Goal: Task Accomplishment & Management: Manage account settings

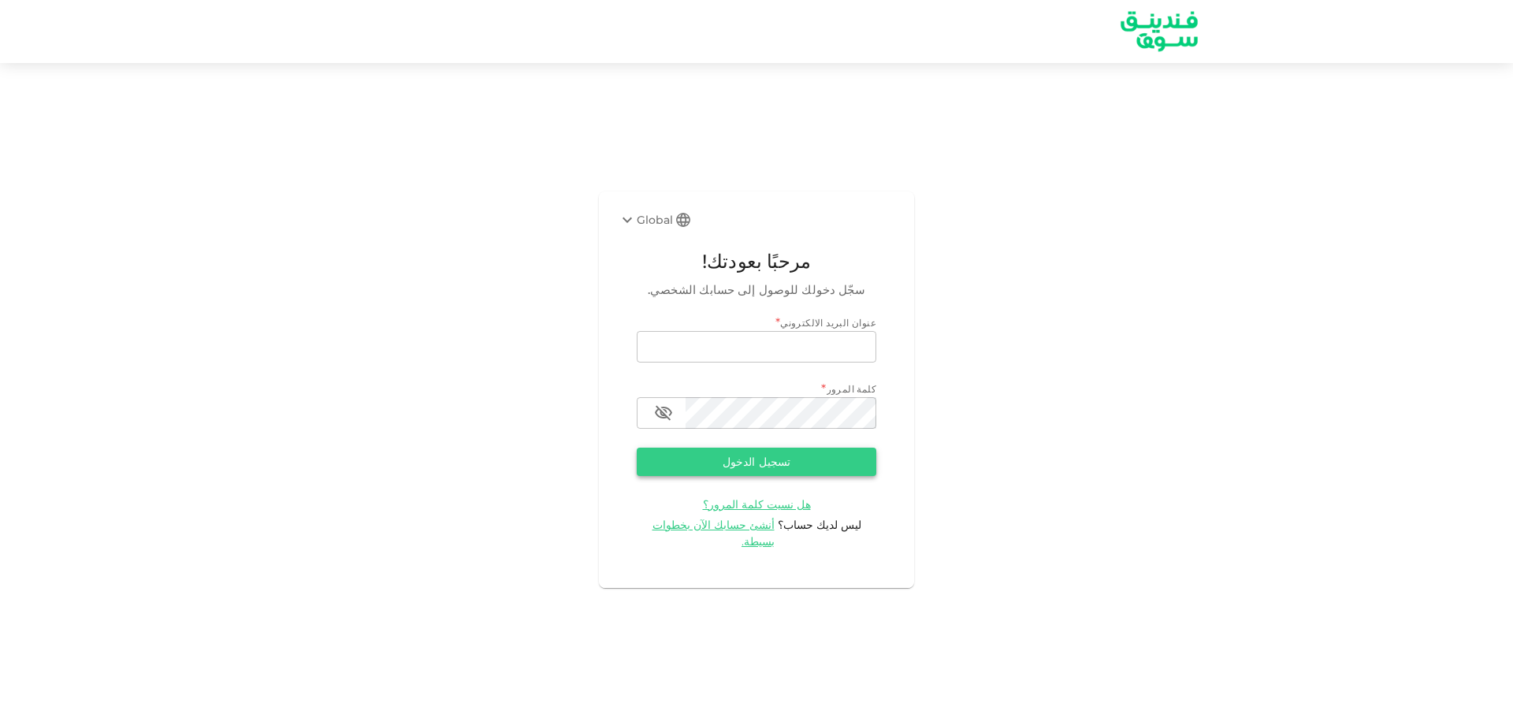
click at [713, 463] on button "تسجيل الدخول" at bounding box center [757, 462] width 240 height 28
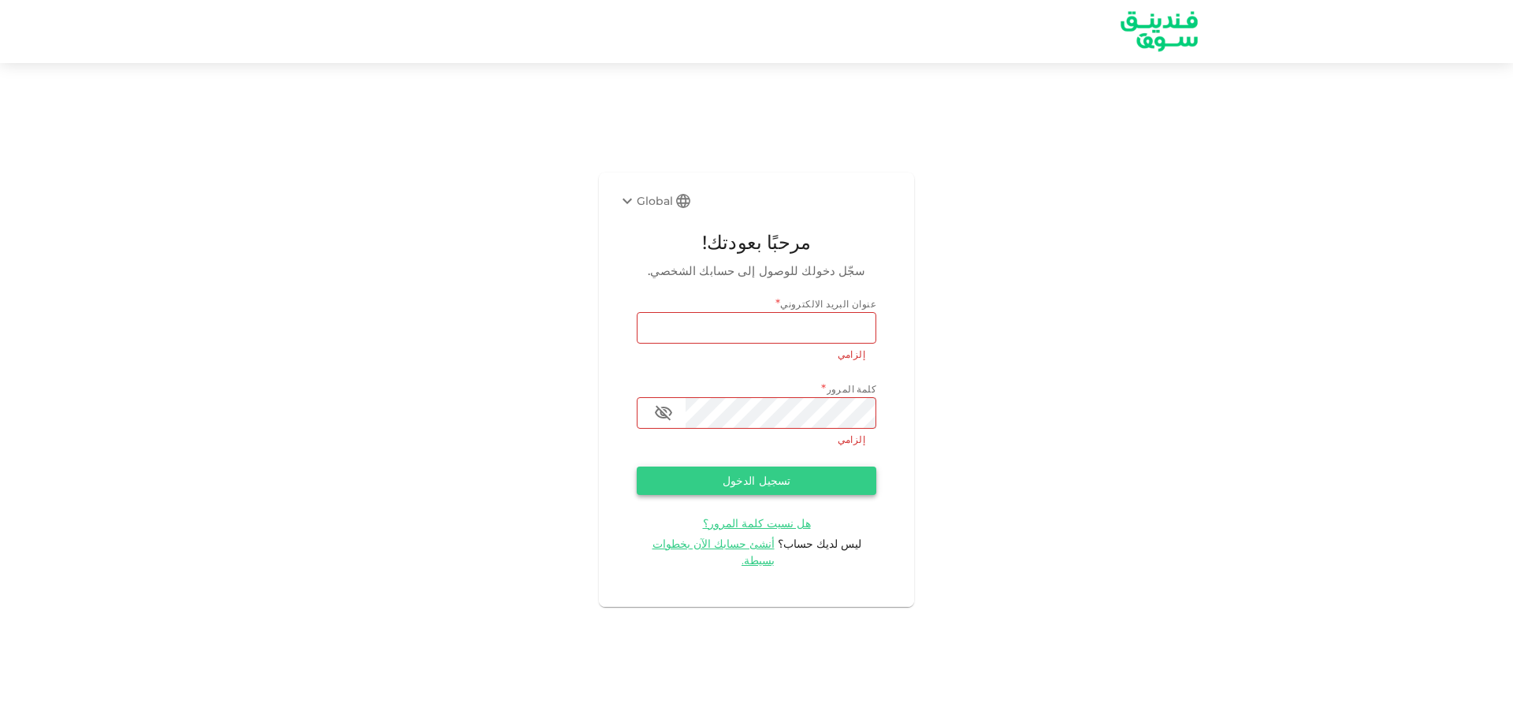
type input "[EMAIL_ADDRESS][DOMAIN_NAME]"
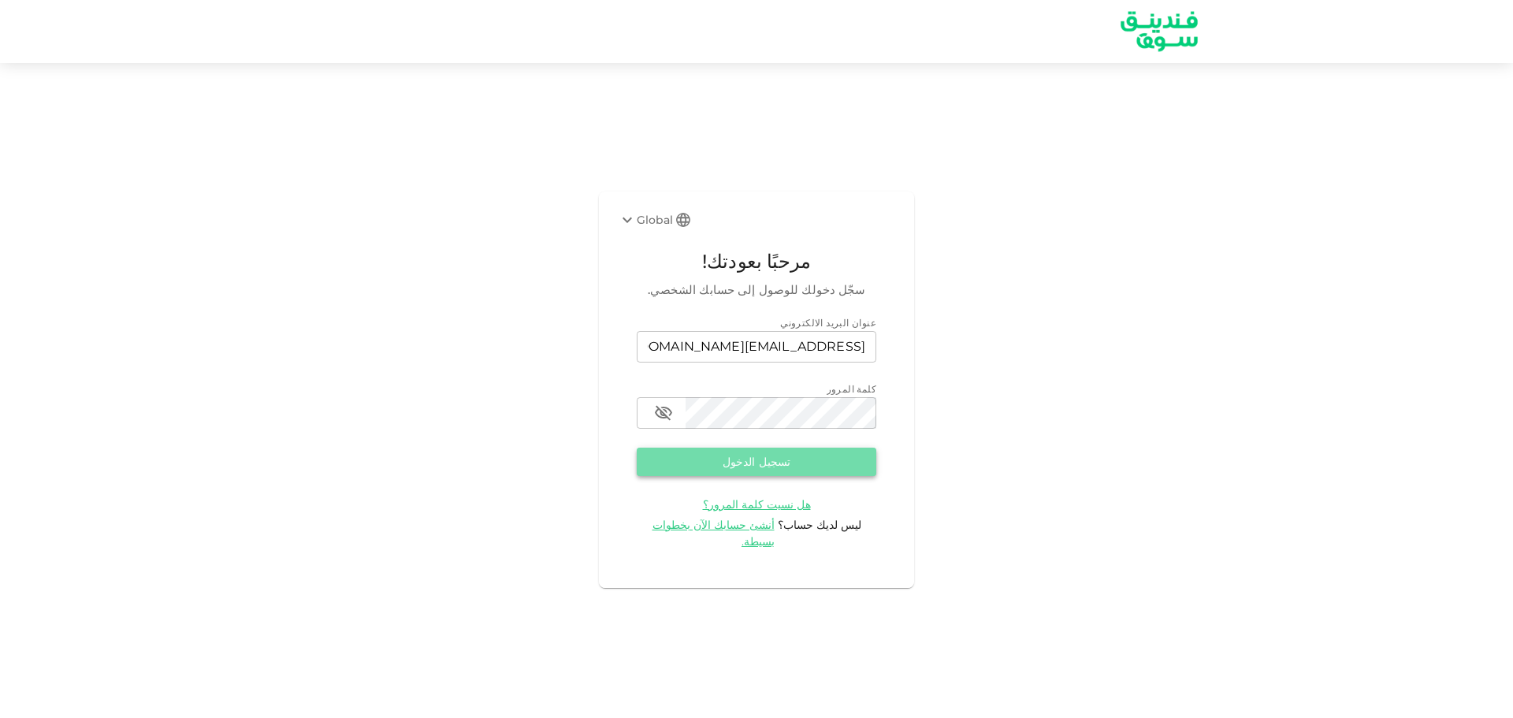
click at [816, 475] on button "تسجيل الدخول" at bounding box center [757, 462] width 240 height 28
